Goal: Ask a question

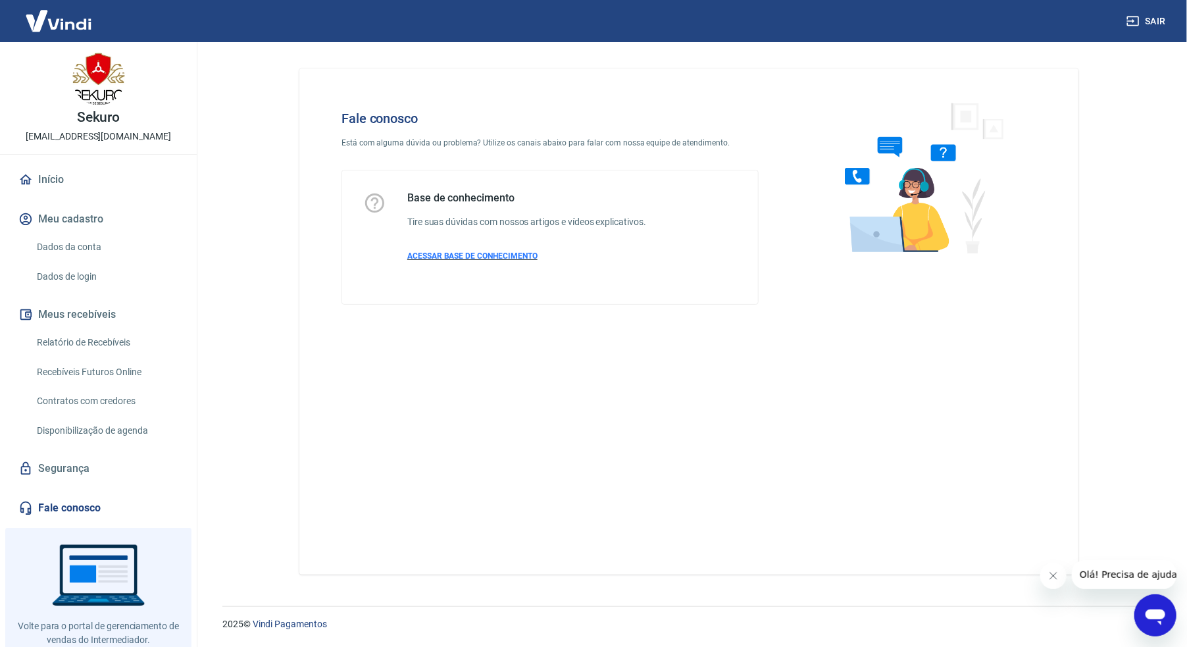
click at [443, 254] on span "ACESSAR BASE DE CONHECIMENTO" at bounding box center [472, 255] width 130 height 9
click at [61, 503] on link "Fale conosco" at bounding box center [98, 507] width 165 height 29
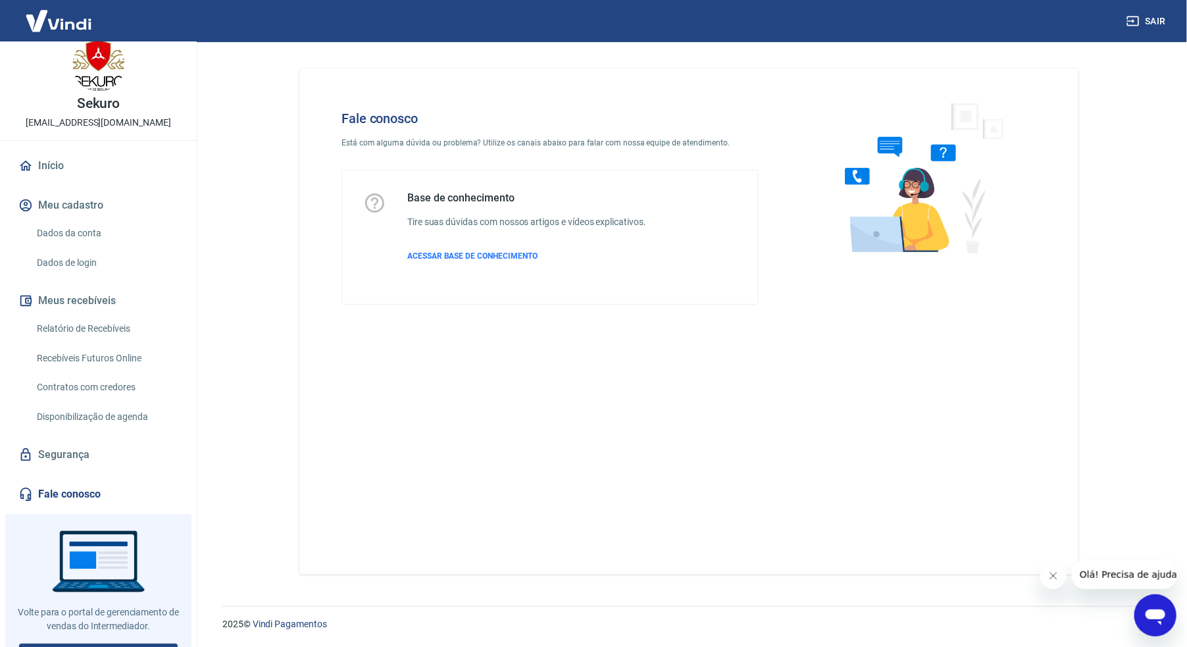
scroll to position [34, 0]
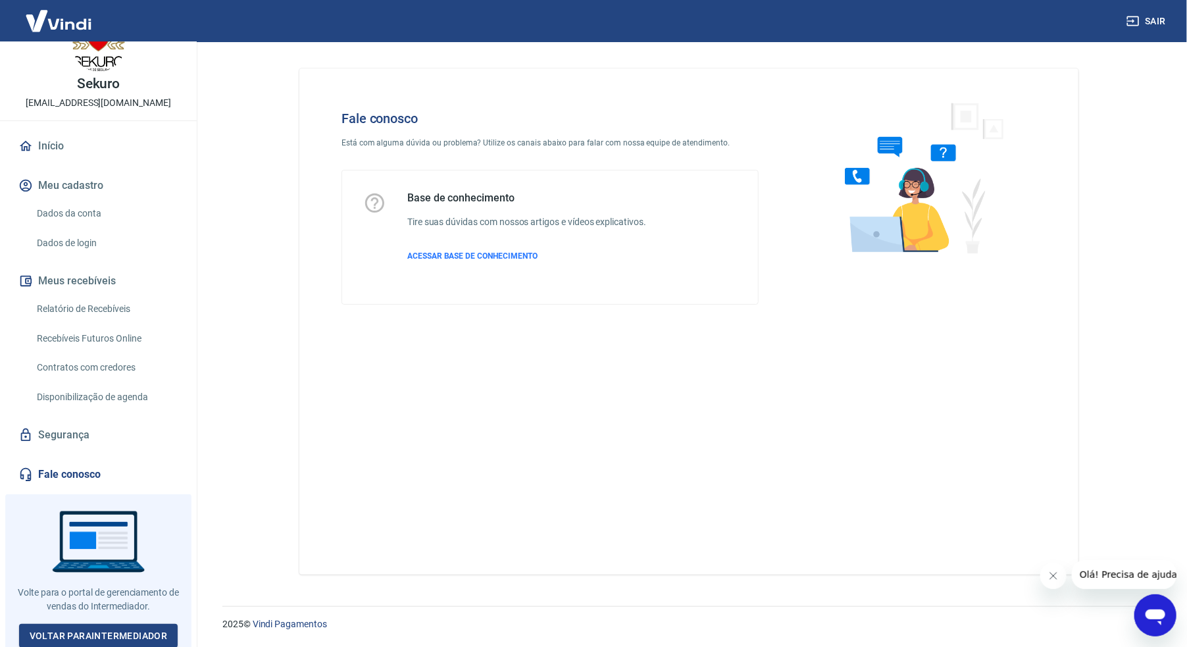
click at [74, 534] on div at bounding box center [98, 573] width 186 height 159
click at [60, 466] on link "Fale conosco" at bounding box center [98, 474] width 165 height 29
click at [1153, 613] on icon "Abrir janela de mensagens" at bounding box center [1155, 617] width 20 height 16
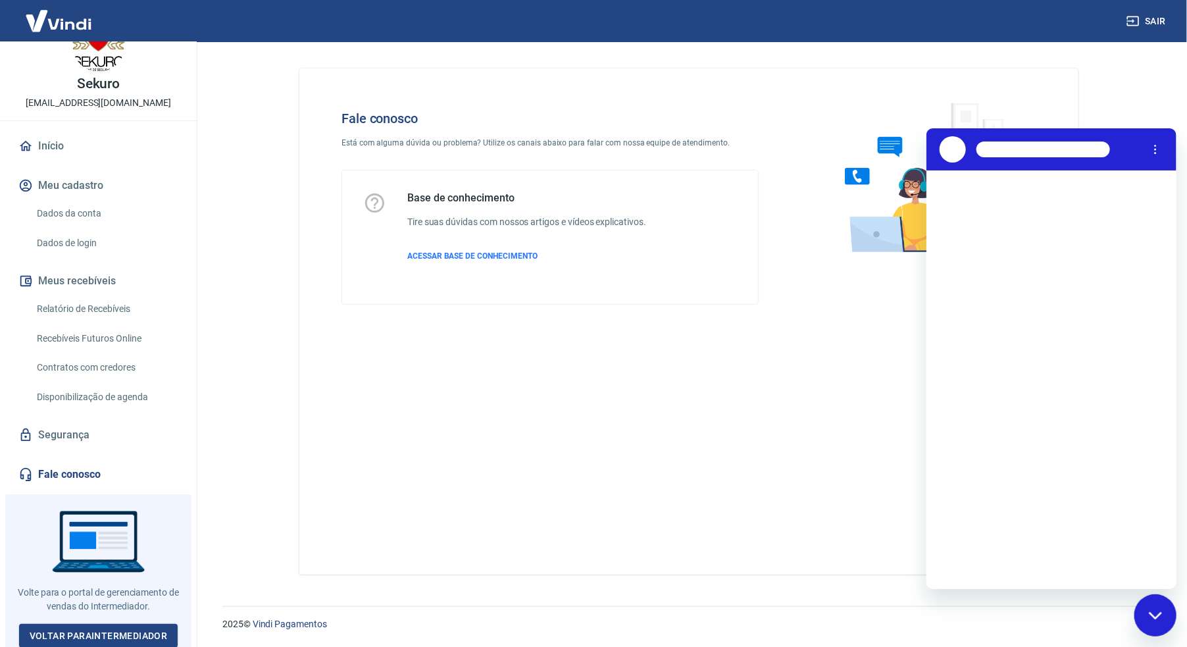
scroll to position [0, 0]
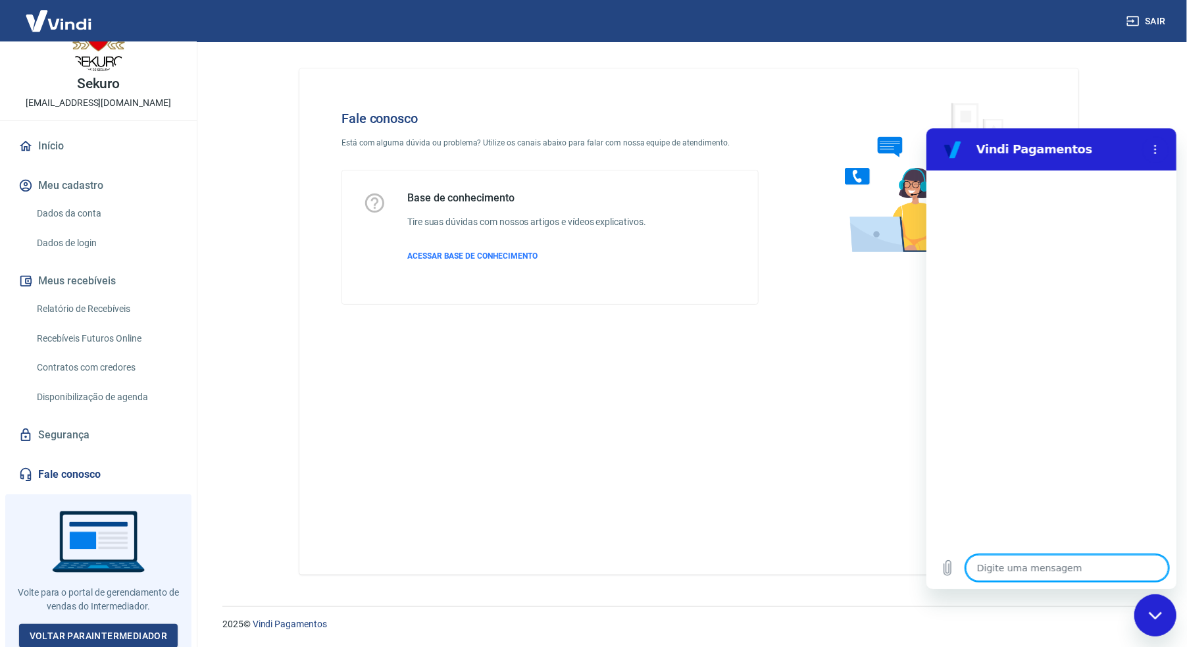
type textarea "b"
type textarea "x"
type textarea "bo"
type textarea "x"
type textarea "boa"
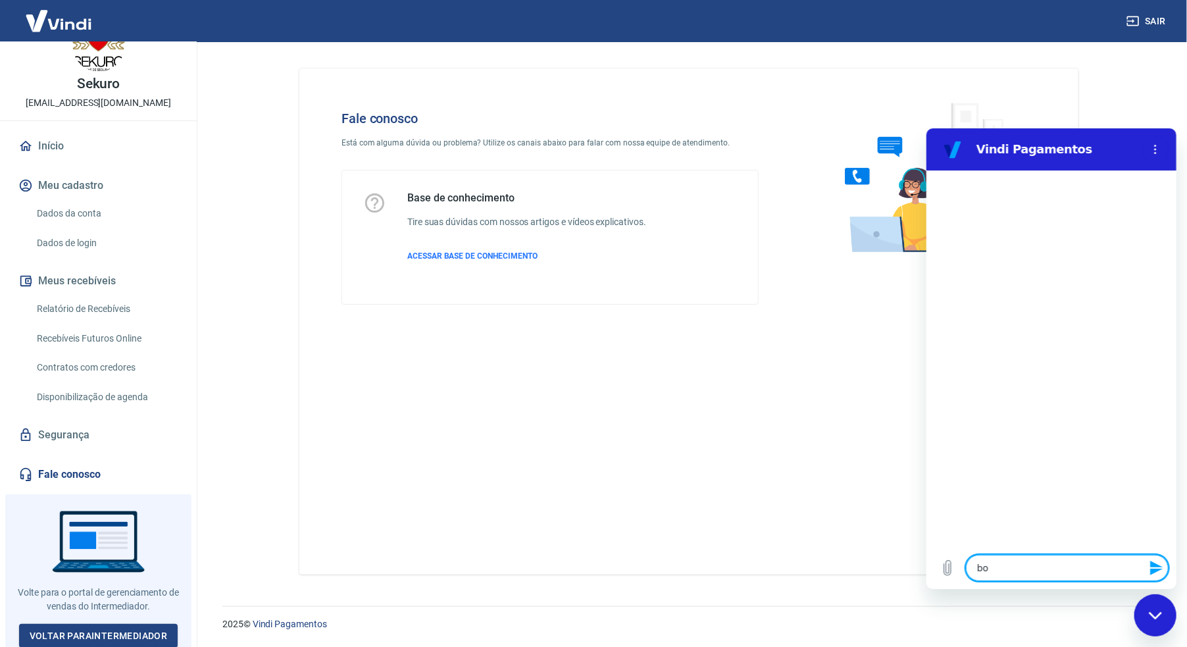
type textarea "x"
type textarea "boa"
type textarea "x"
type textarea "boa t"
type textarea "x"
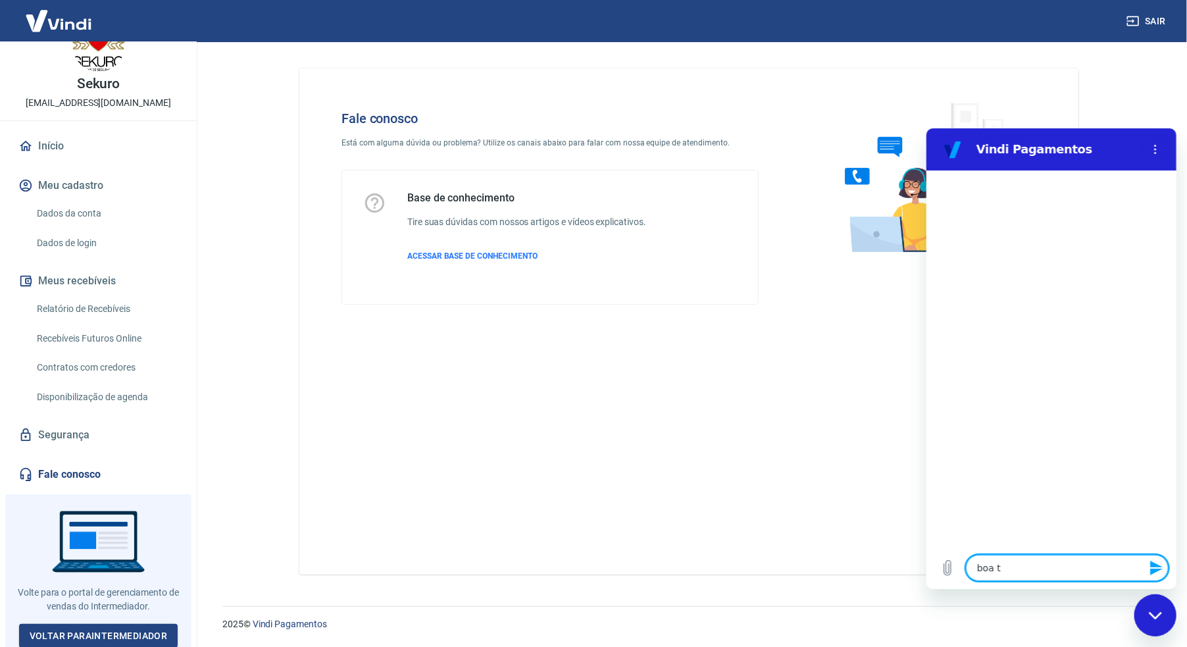
type textarea "boa ta"
type textarea "x"
type textarea "boa tar"
type textarea "x"
type textarea "boa tard"
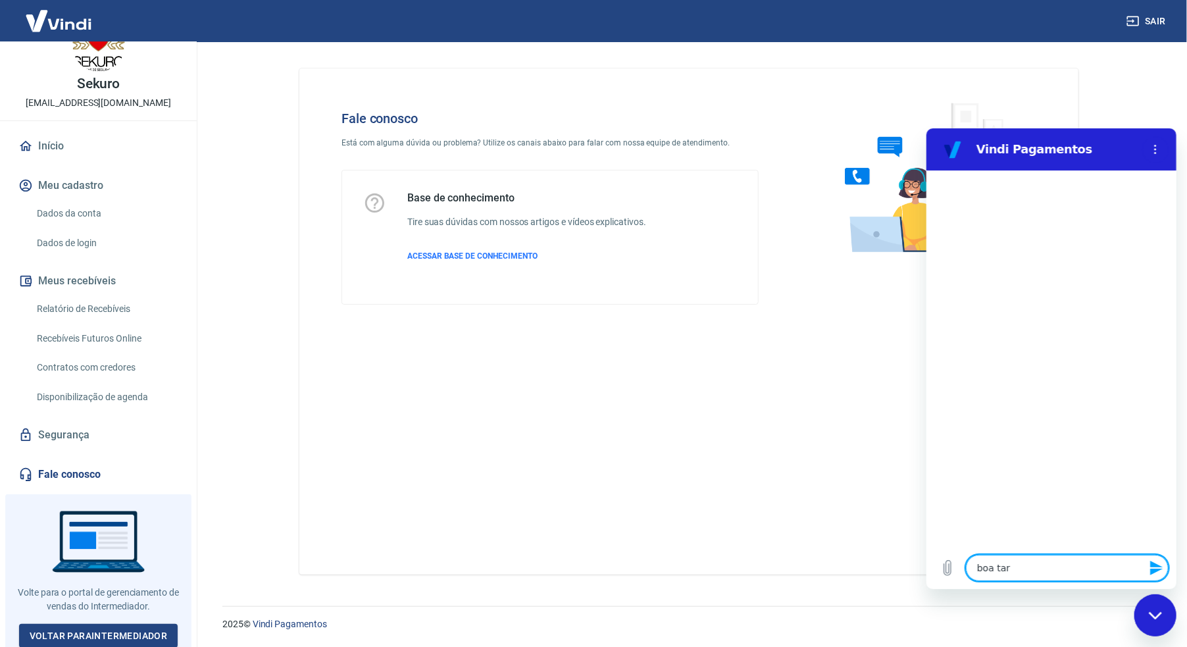
type textarea "x"
type textarea "boa tarde"
type textarea "x"
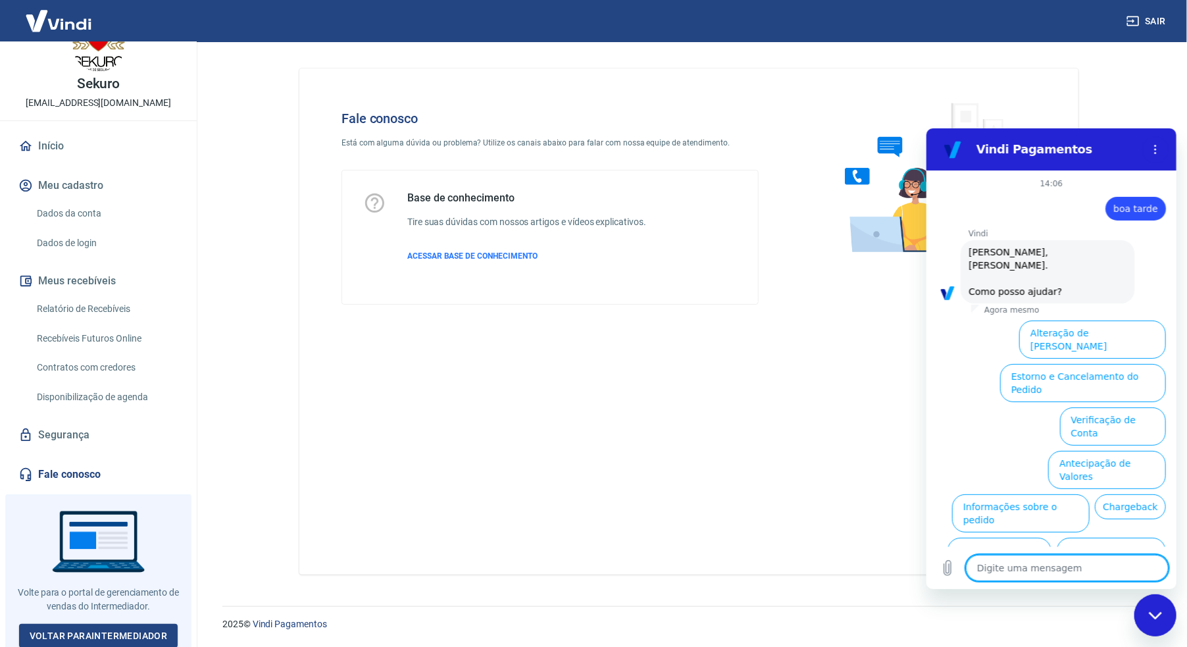
scroll to position [31, 0]
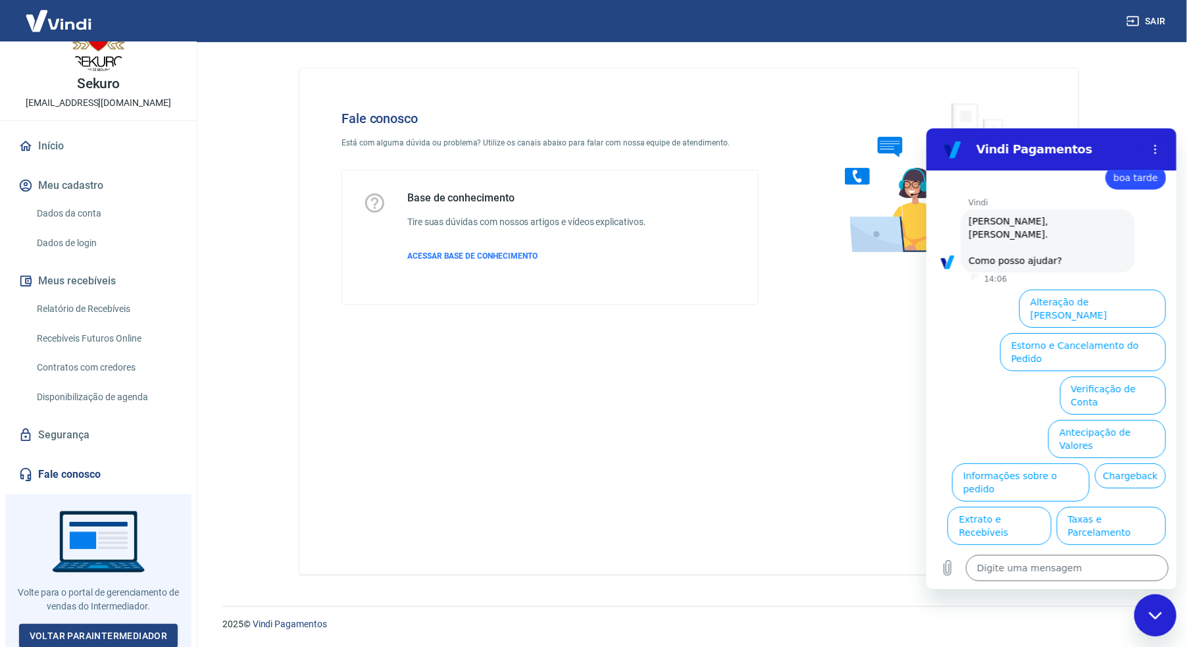
click at [485, 220] on h6 "Tire suas dúvidas com nossos artigos e vídeos explicativos." at bounding box center [526, 222] width 239 height 14
click at [474, 251] on span "ACESSAR BASE DE CONHECIMENTO" at bounding box center [472, 255] width 130 height 9
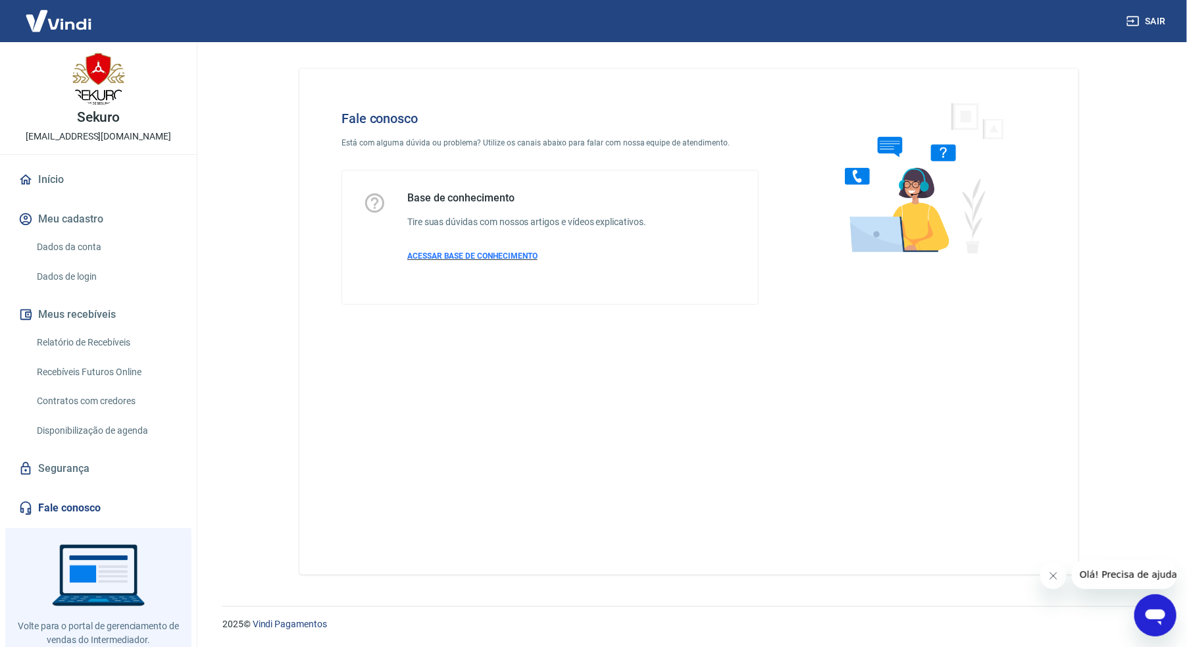
click at [484, 259] on span "ACESSAR BASE DE CONHECIMENTO" at bounding box center [472, 255] width 130 height 9
click at [518, 257] on span "ACESSAR BASE DE CONHECIMENTO" at bounding box center [472, 255] width 130 height 9
click at [475, 260] on span "ACESSAR BASE DE CONHECIMENTO" at bounding box center [472, 255] width 130 height 9
